Goal: Task Accomplishment & Management: Manage account settings

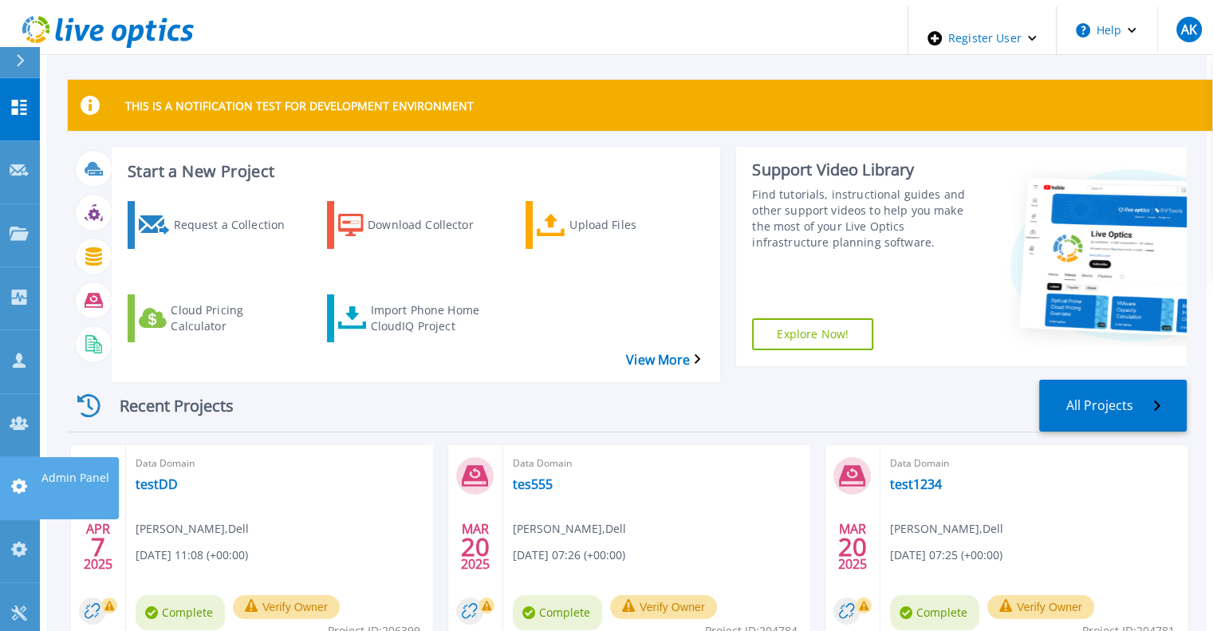
click at [26, 479] on icon at bounding box center [19, 486] width 19 height 15
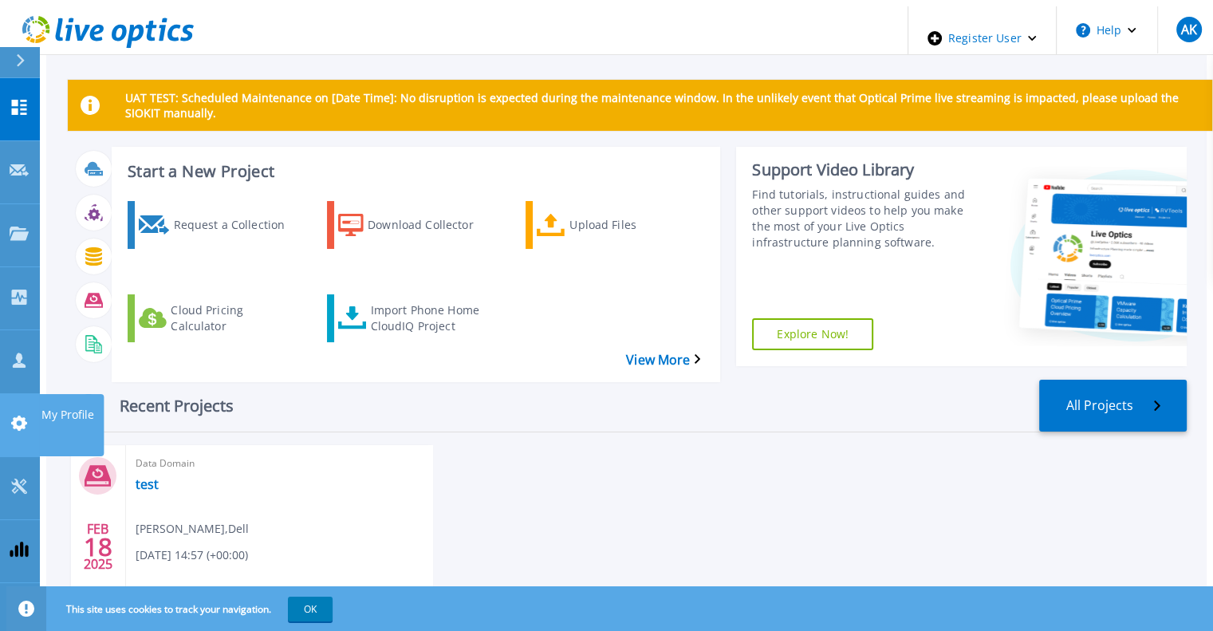
click at [23, 416] on icon at bounding box center [19, 423] width 16 height 15
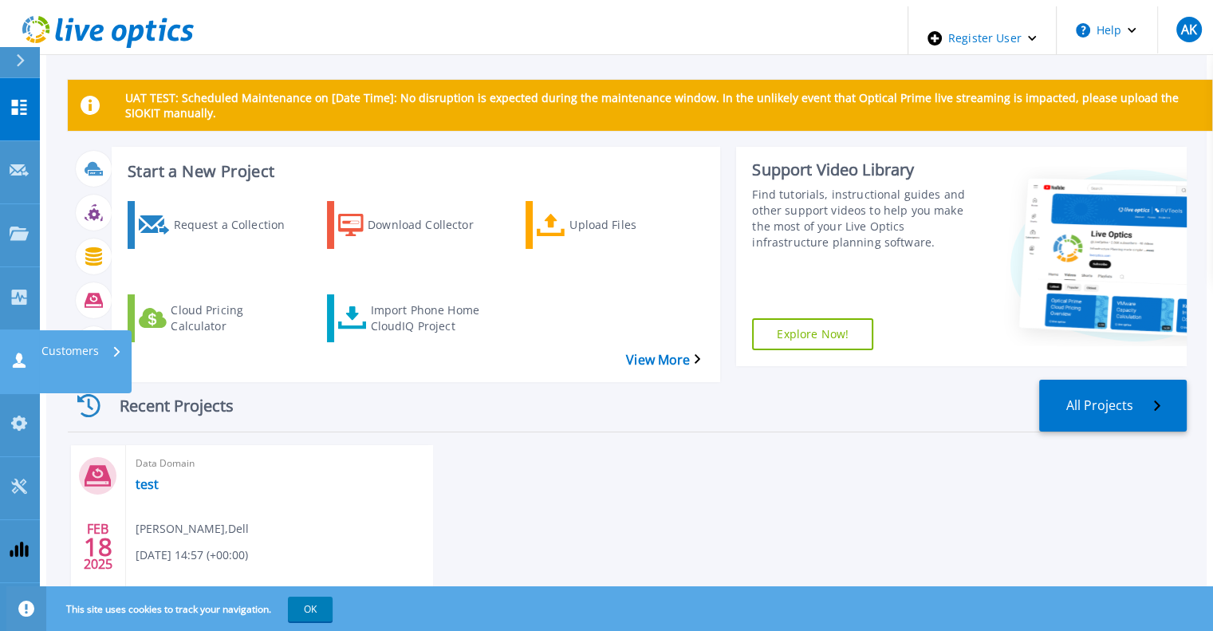
click at [23, 353] on icon at bounding box center [19, 360] width 13 height 15
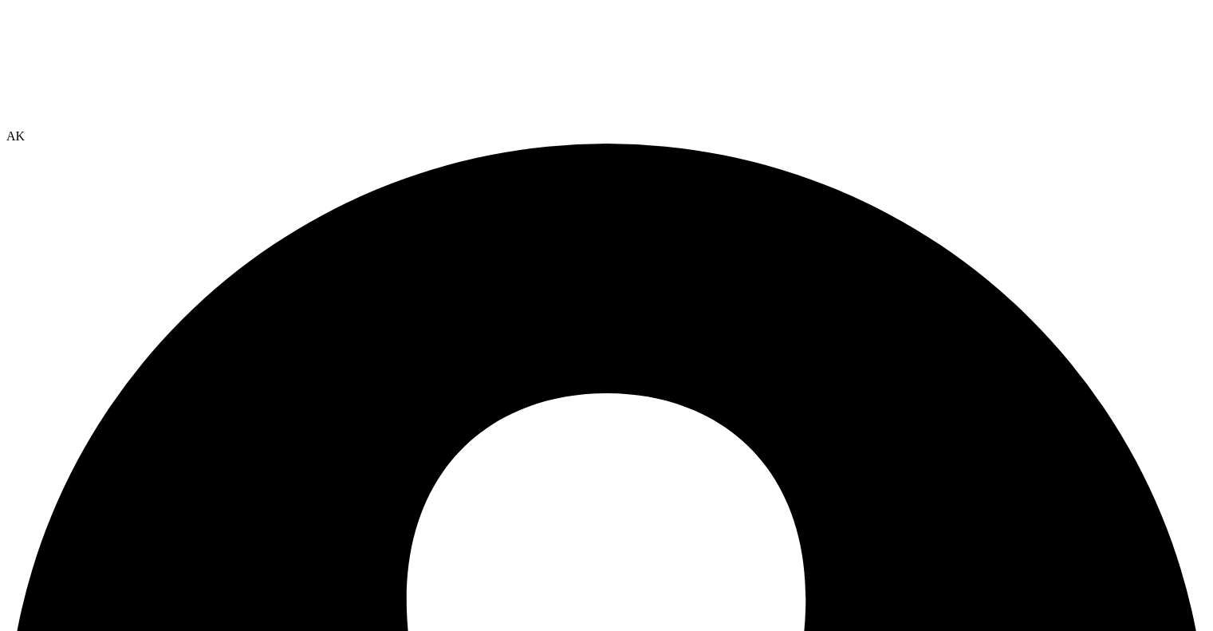
click at [25, 129] on span "AK" at bounding box center [15, 136] width 18 height 14
